Goal: Check status: Check status

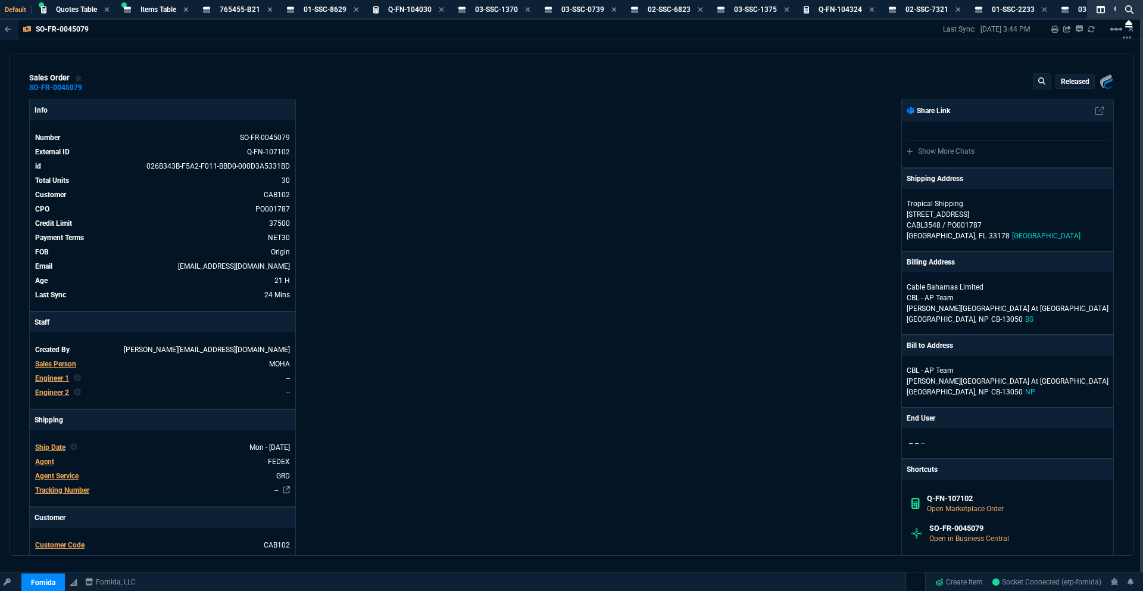
select select "18: totals"
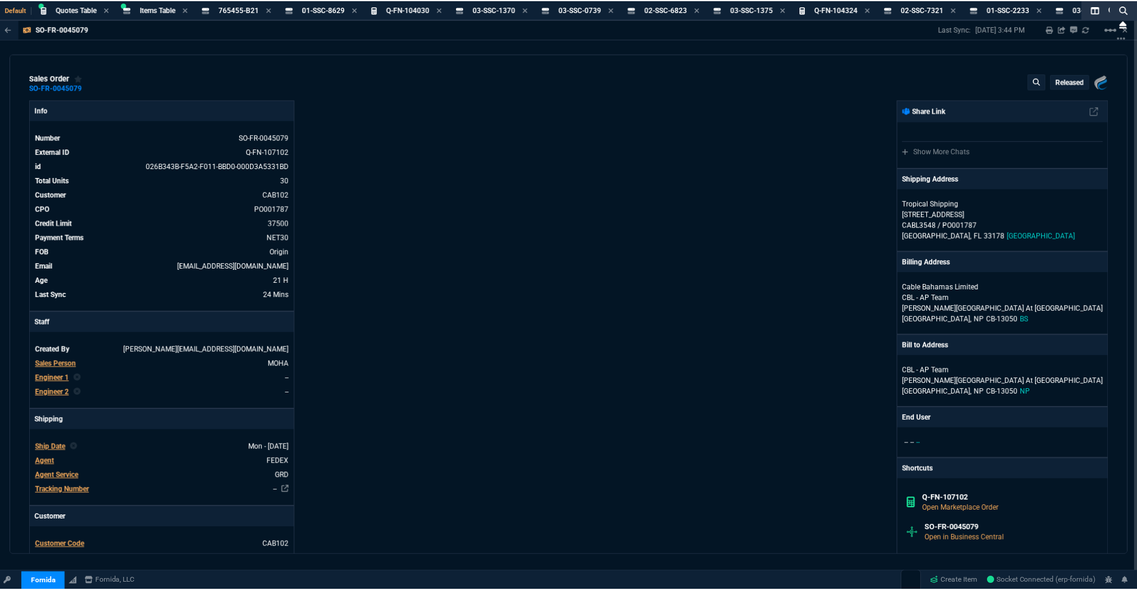
scroll to position [462, 0]
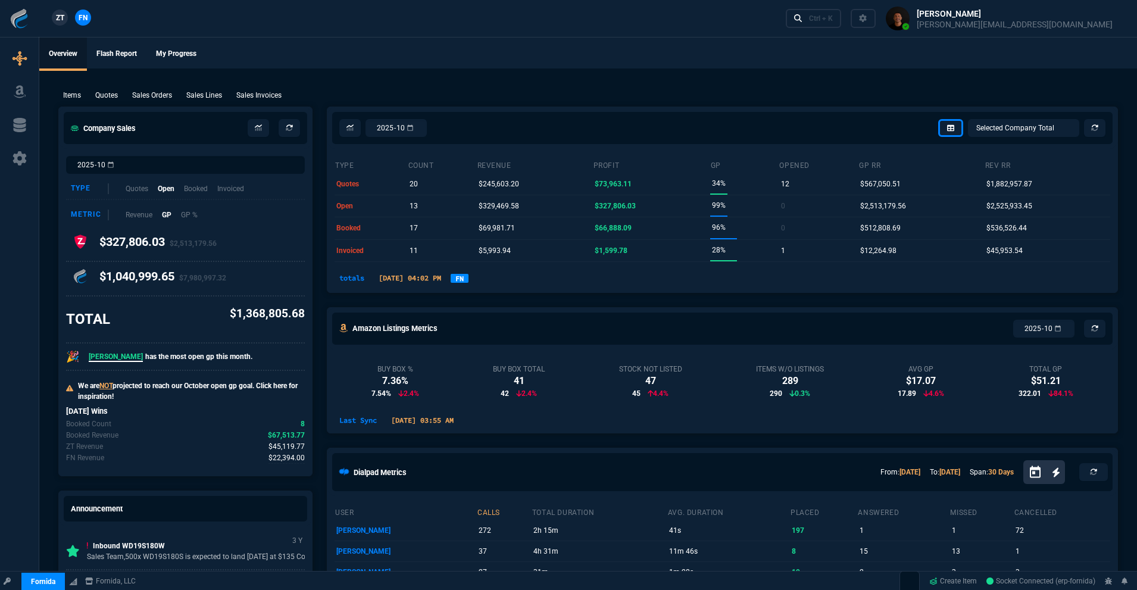
click at [469, 280] on link "FN" at bounding box center [460, 278] width 18 height 9
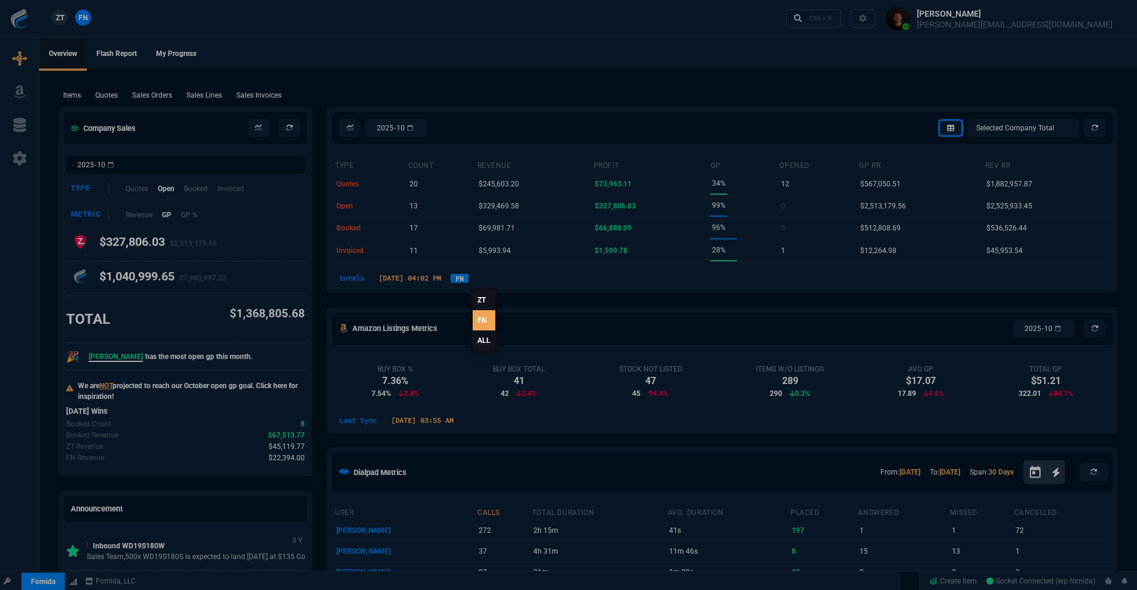
drag, startPoint x: 476, startPoint y: 343, endPoint x: 485, endPoint y: 341, distance: 9.2
click at [477, 342] on link "ALL" at bounding box center [484, 340] width 23 height 20
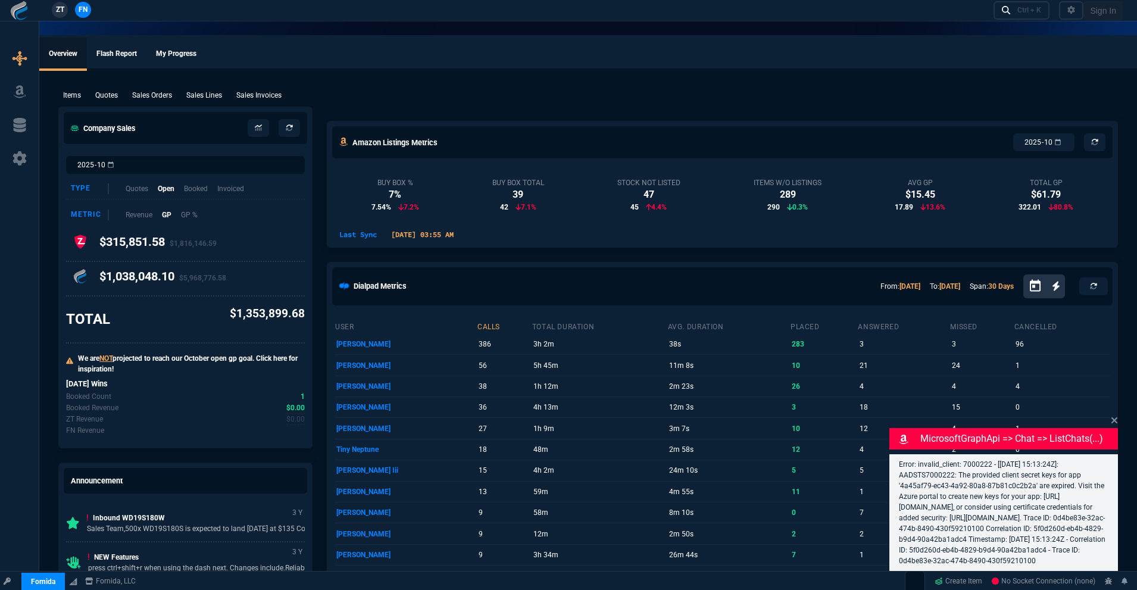
select select "18: totals"
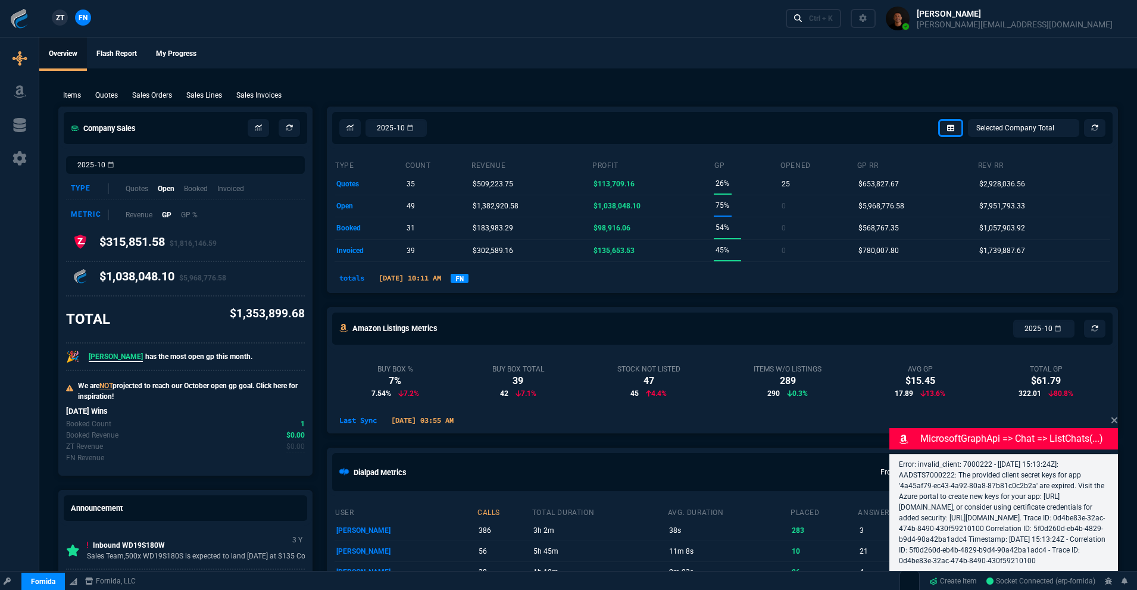
click at [469, 279] on link "FN" at bounding box center [460, 278] width 18 height 9
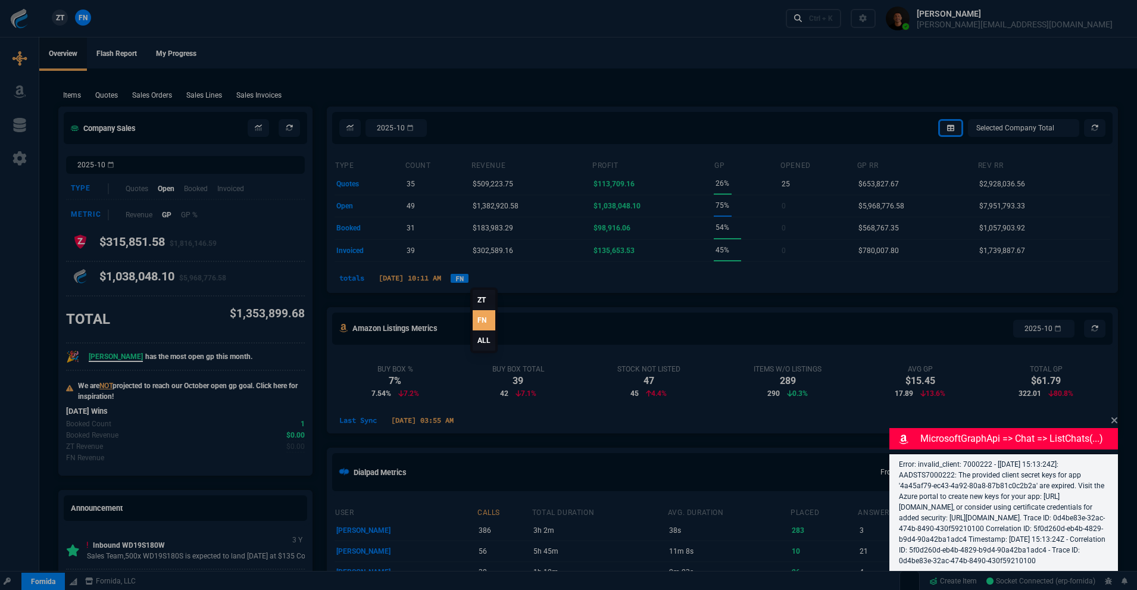
click at [491, 338] on link "ALL" at bounding box center [484, 340] width 23 height 20
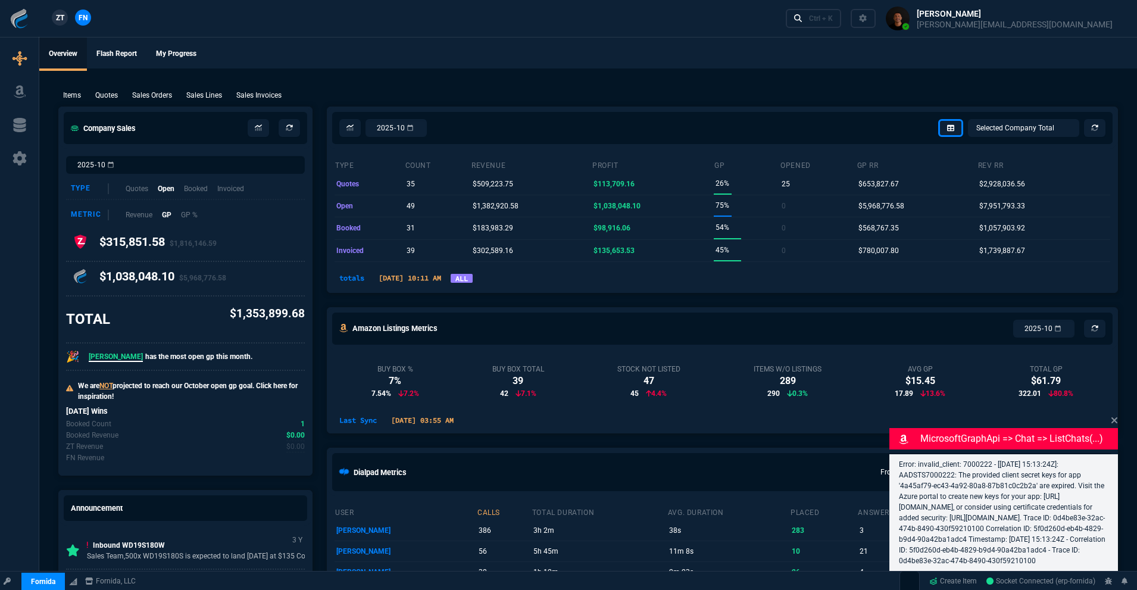
click at [473, 276] on link "ALL" at bounding box center [462, 278] width 22 height 9
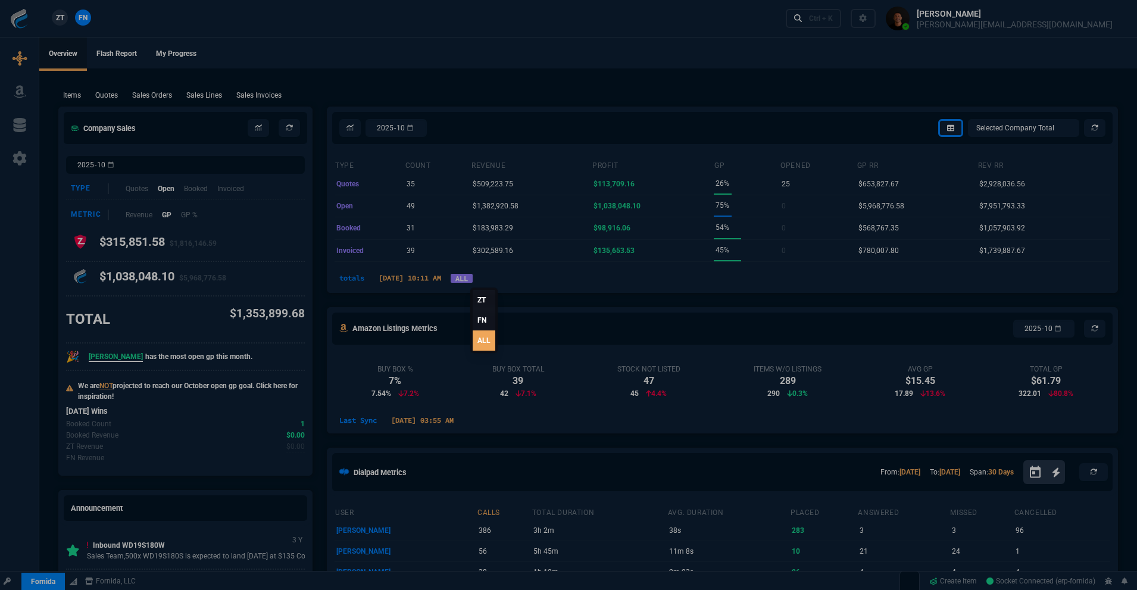
click at [482, 342] on link "ALL" at bounding box center [484, 340] width 23 height 20
